Goal: Information Seeking & Learning: Learn about a topic

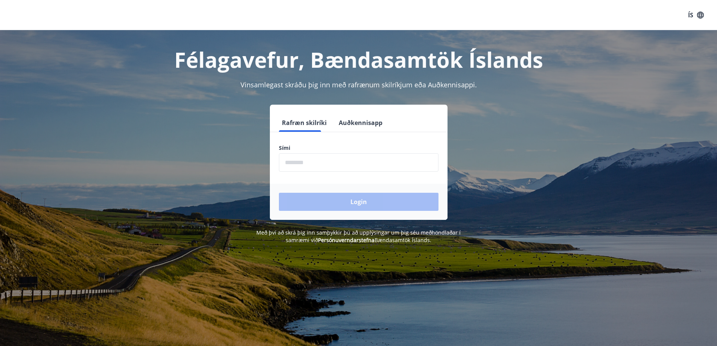
click at [338, 166] on input "phone" at bounding box center [358, 162] width 159 height 18
type input "********"
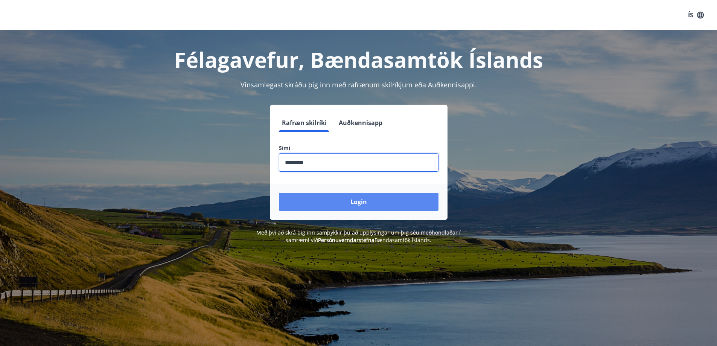
click at [357, 199] on button "Login" at bounding box center [358, 202] width 159 height 18
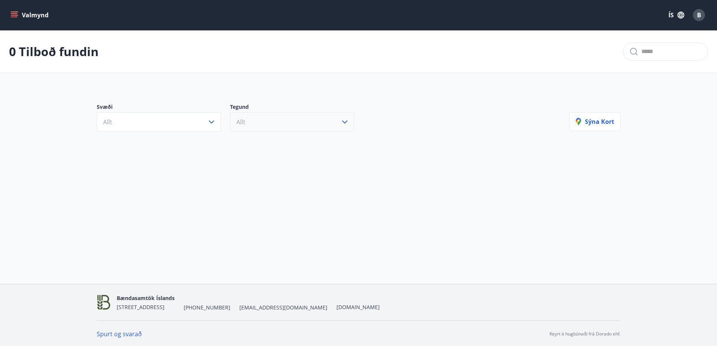
click at [345, 124] on icon "button" at bounding box center [344, 121] width 9 height 9
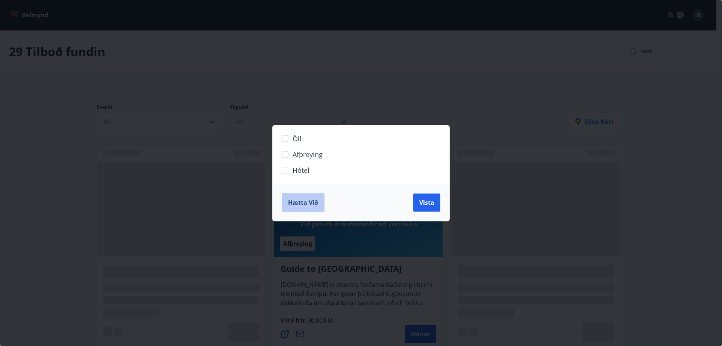
click at [314, 203] on span "Hætta við" at bounding box center [303, 202] width 30 height 8
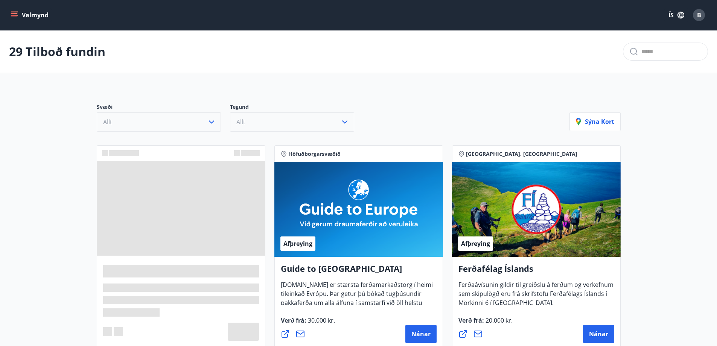
click at [211, 121] on icon "button" at bounding box center [211, 121] width 9 height 9
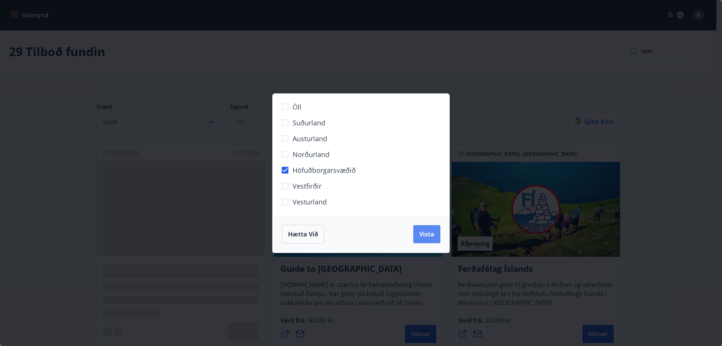
click at [423, 236] on span "Vista" at bounding box center [426, 234] width 15 height 8
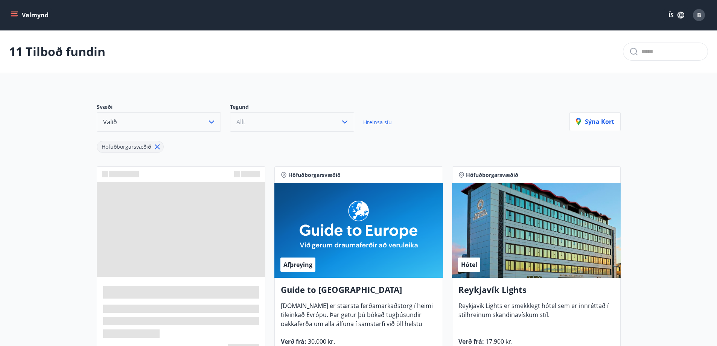
click at [343, 121] on icon "button" at bounding box center [344, 121] width 9 height 9
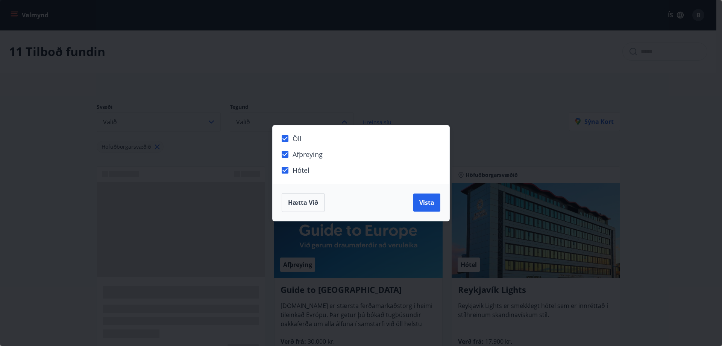
click at [433, 214] on div "Hætta við Vista" at bounding box center [361, 202] width 177 height 37
click at [431, 210] on button "Vista" at bounding box center [426, 202] width 27 height 18
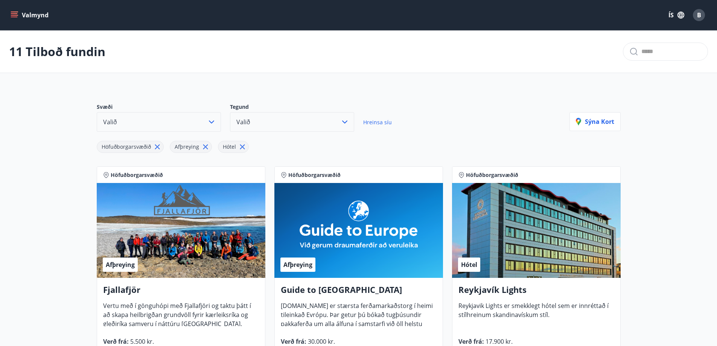
click at [655, 52] on input "text" at bounding box center [671, 52] width 60 height 12
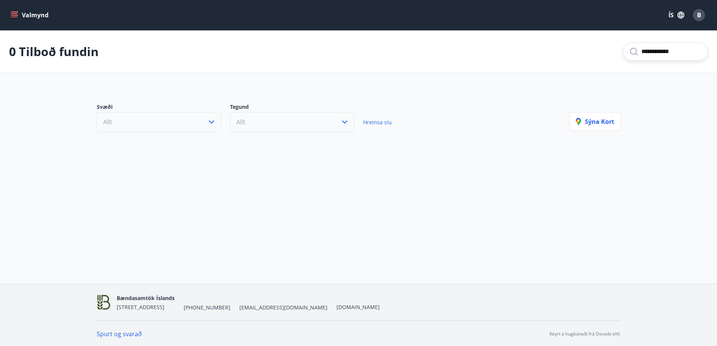
type input "**********"
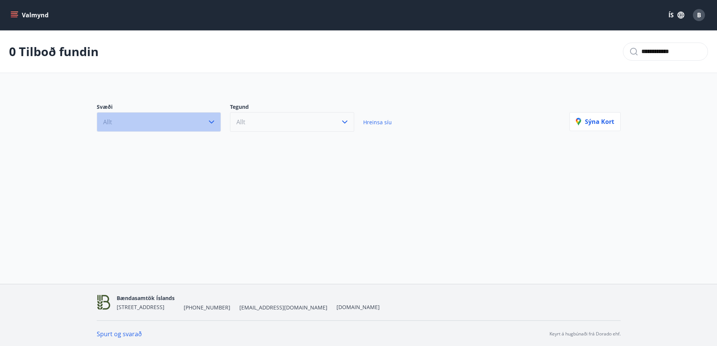
click at [211, 121] on icon "button" at bounding box center [211, 121] width 9 height 9
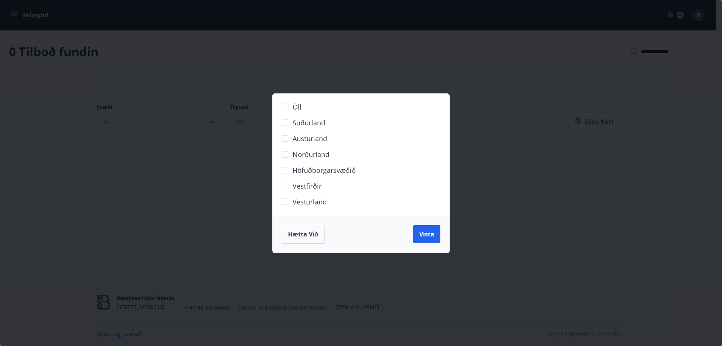
drag, startPoint x: 607, startPoint y: 216, endPoint x: 588, endPoint y: 195, distance: 28.8
click at [604, 216] on div "Öll Suðurland [GEOGRAPHIC_DATA] Norðurland Höfuðborgarsvæðið [GEOGRAPHIC_DATA] …" at bounding box center [361, 173] width 722 height 346
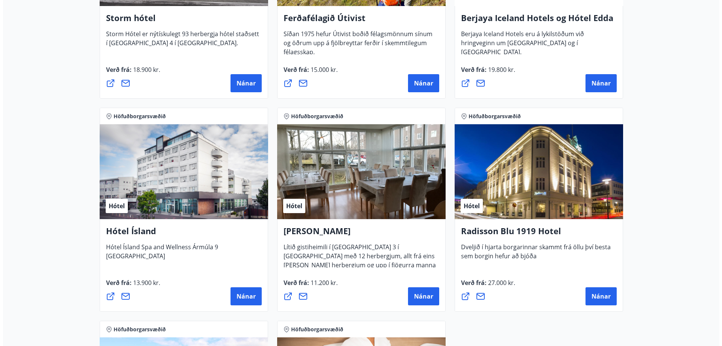
scroll to position [498, 0]
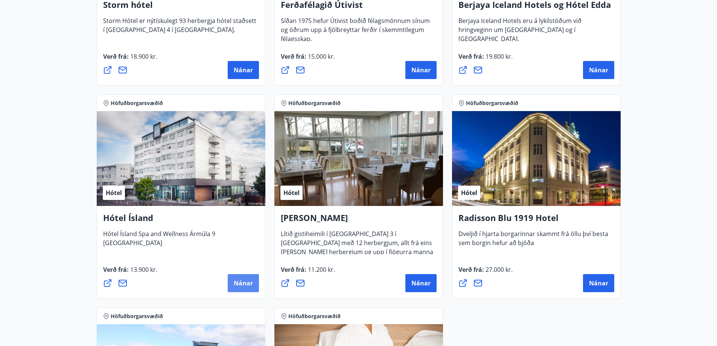
click at [240, 279] on span "Nánar" at bounding box center [243, 283] width 19 height 8
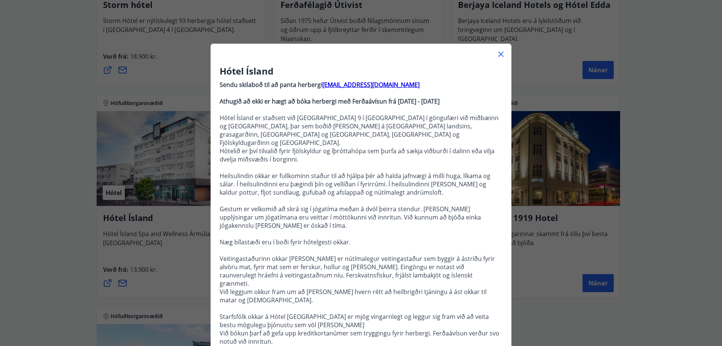
scroll to position [0, 0]
